Goal: Information Seeking & Learning: Check status

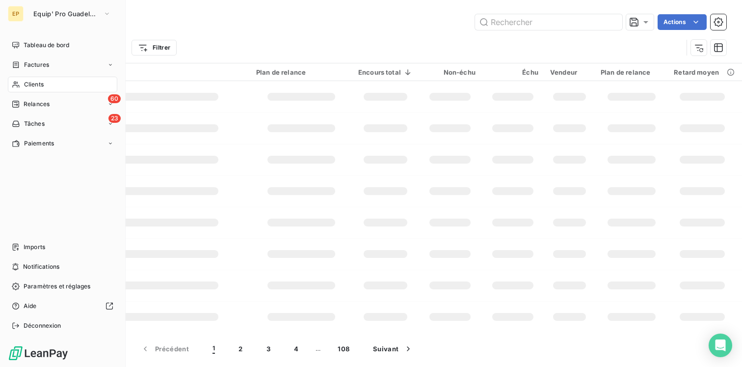
click at [45, 84] on div "Clients" at bounding box center [62, 85] width 109 height 16
click at [43, 44] on span "Tableau de bord" at bounding box center [47, 45] width 46 height 9
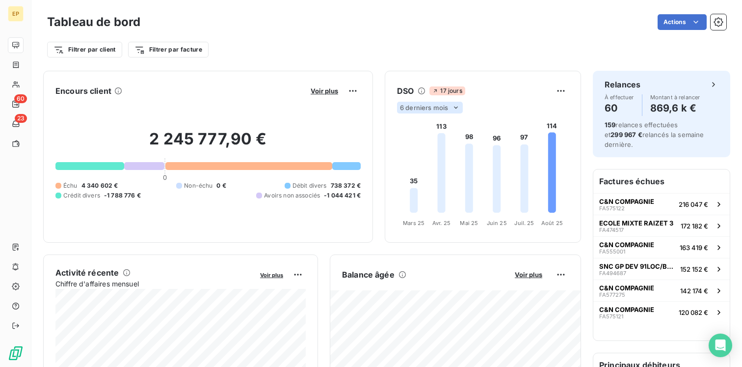
click at [455, 106] on icon at bounding box center [456, 108] width 8 height 8
click at [452, 105] on div "6 derniers mois" at bounding box center [430, 108] width 66 height 12
click at [426, 138] on li "12" at bounding box center [431, 146] width 65 height 18
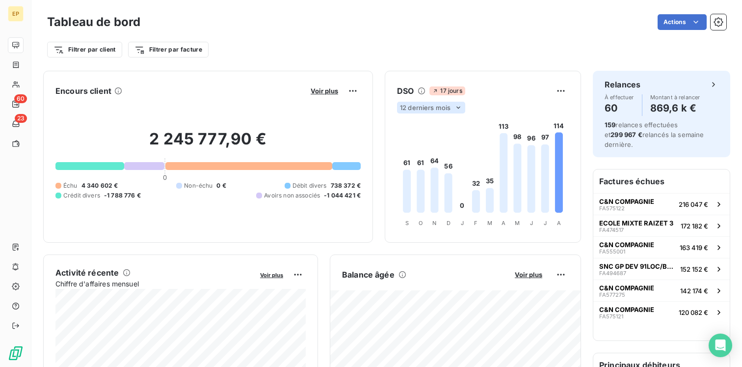
click at [459, 107] on icon at bounding box center [459, 108] width 8 height 8
click at [459, 107] on icon at bounding box center [459, 108] width 4 height 2
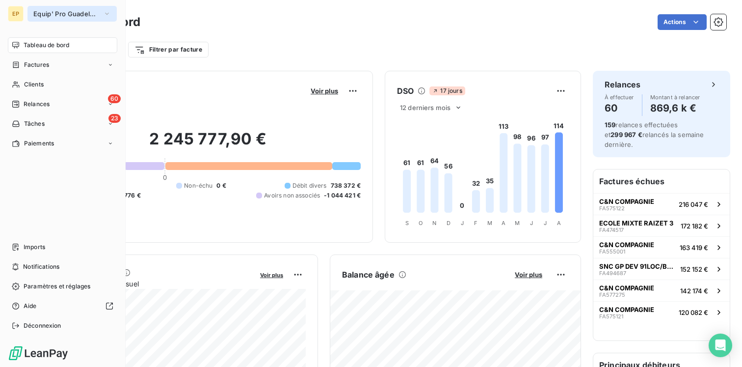
click at [97, 20] on button "Equip' Pro Guadeloupe" at bounding box center [71, 14] width 89 height 16
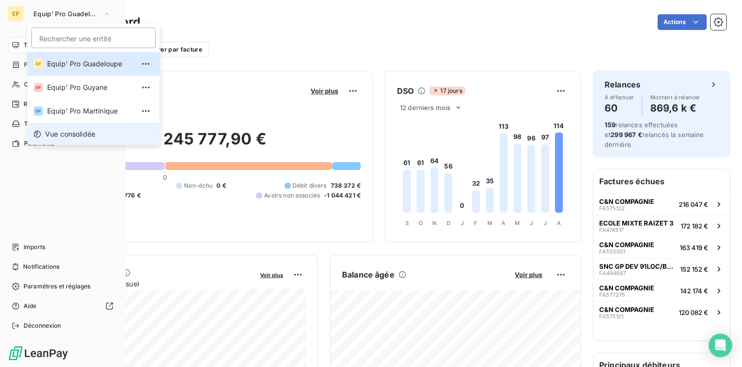
click at [88, 129] on li "Vue consolidée" at bounding box center [93, 134] width 132 height 22
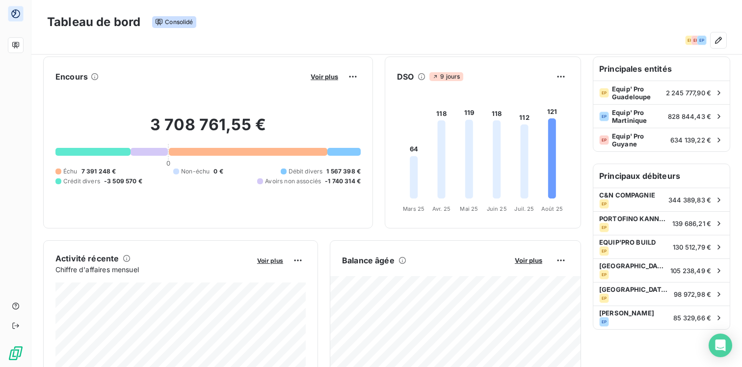
scroll to position [2, 0]
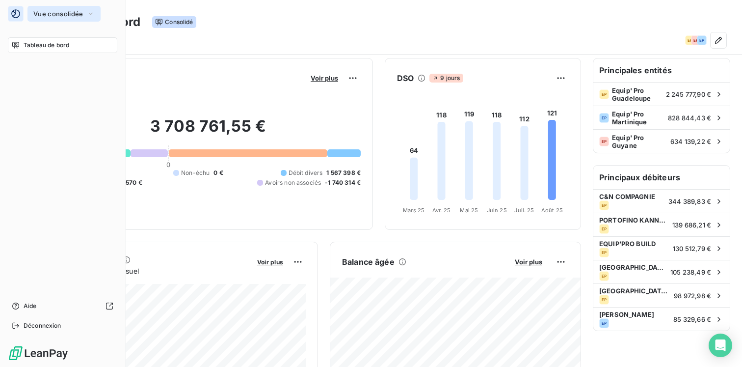
click at [94, 12] on icon "button" at bounding box center [91, 14] width 8 height 10
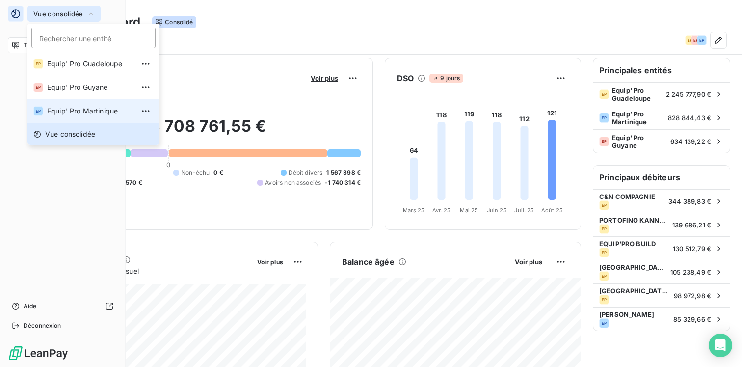
click at [79, 111] on span "Equip' Pro Martinique" at bounding box center [90, 111] width 87 height 10
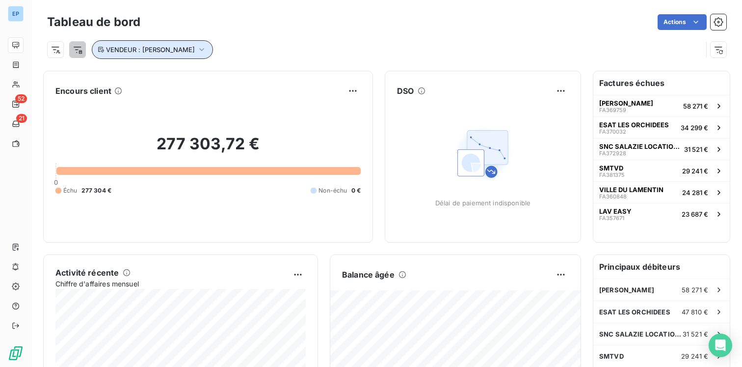
click at [156, 49] on span "VENDEUR : [PERSON_NAME]" at bounding box center [150, 50] width 89 height 8
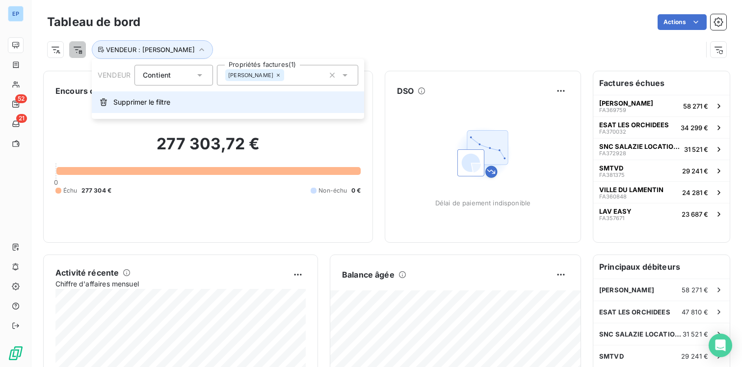
click at [142, 109] on button "Supprimer le filtre" at bounding box center [228, 102] width 273 height 22
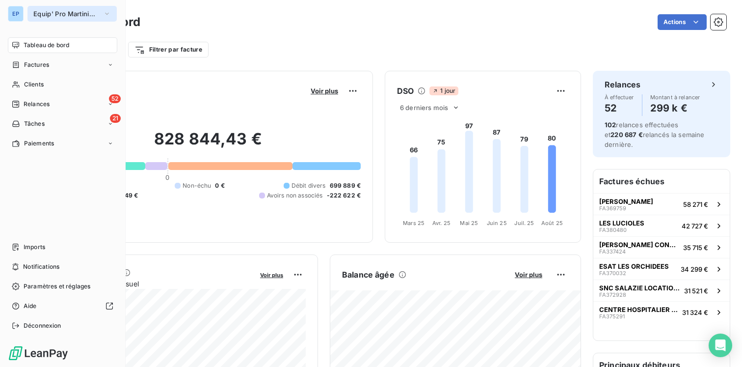
click at [104, 9] on icon "button" at bounding box center [107, 14] width 8 height 10
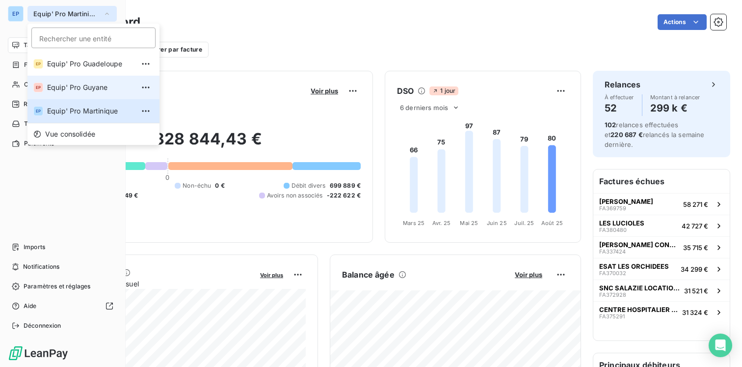
click at [95, 82] on span "Equip' Pro Guyane" at bounding box center [90, 87] width 87 height 10
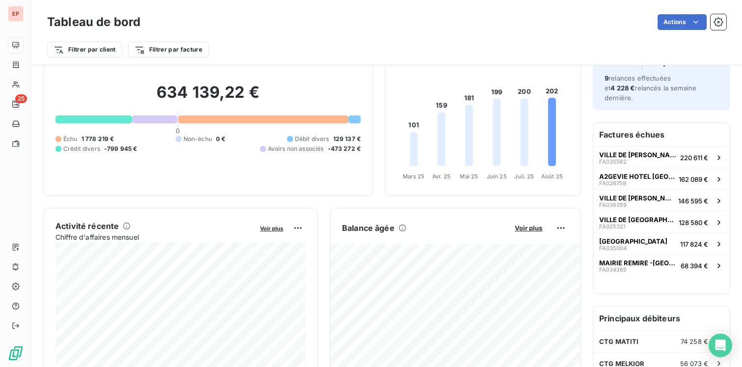
scroll to position [48, 0]
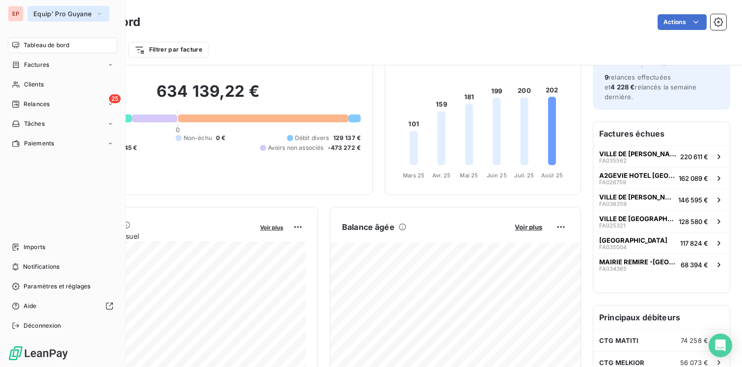
click at [78, 12] on span "Equip' Pro Guyane" at bounding box center [62, 14] width 58 height 8
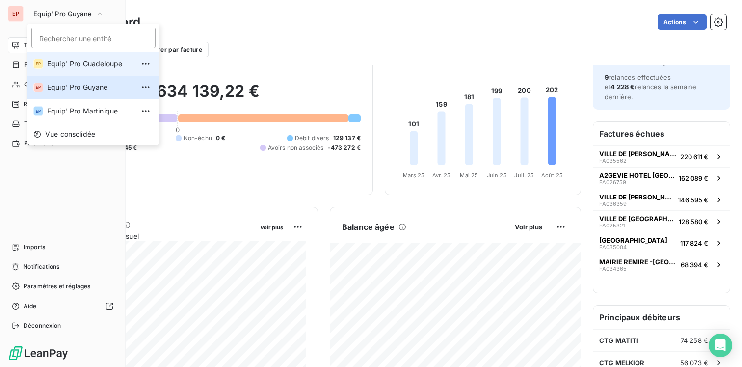
click at [91, 60] on span "Equip' Pro Guadeloupe" at bounding box center [90, 64] width 87 height 10
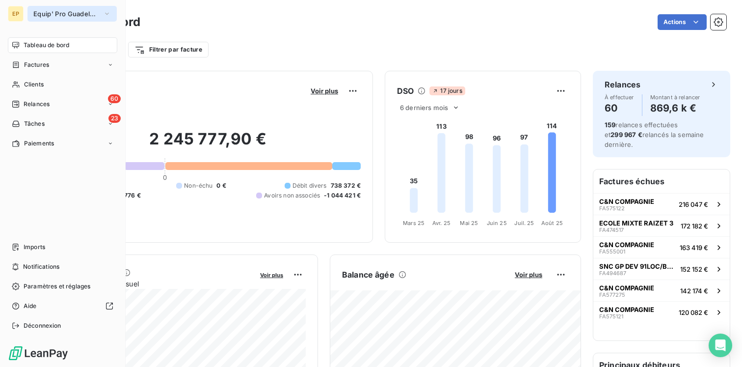
click at [34, 17] on span "Equip' Pro Guadeloupe" at bounding box center [66, 14] width 66 height 8
